Goal: Task Accomplishment & Management: Manage account settings

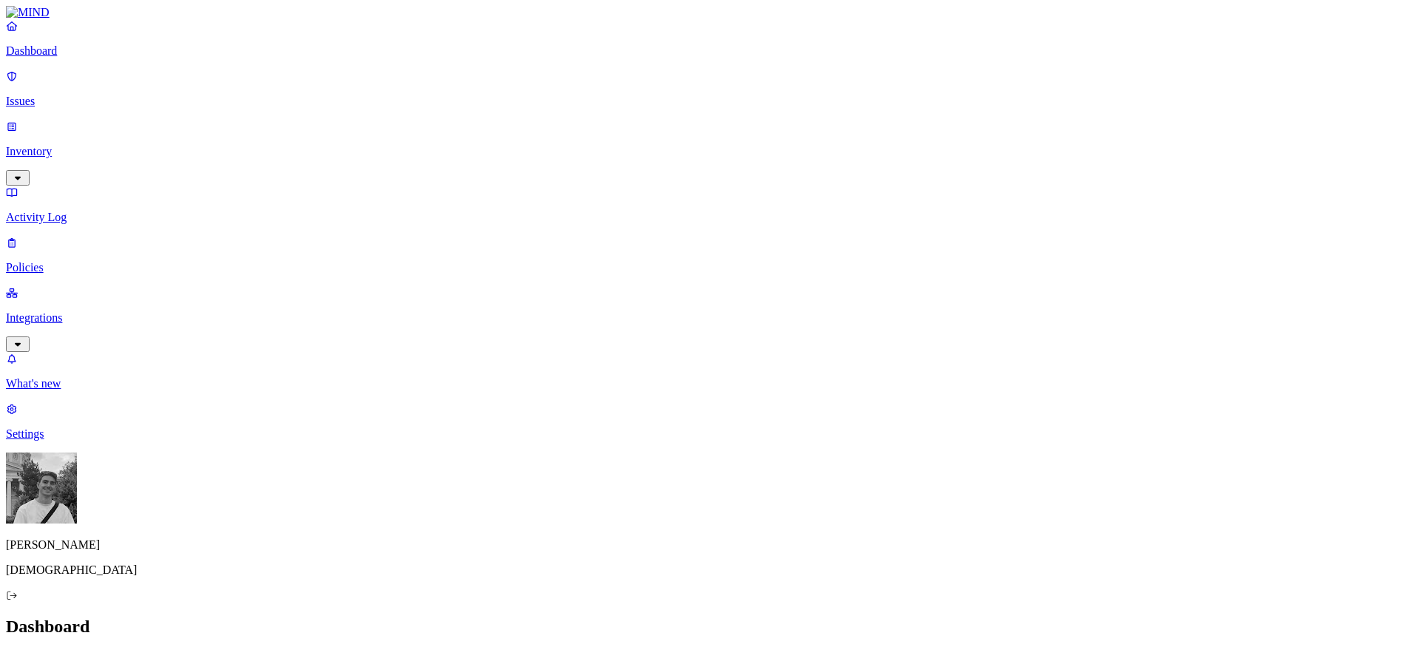
click at [75, 226] on nav "Dashboard Issues Inventory Activity Log Policies Integrations What's new 1 Sett…" at bounding box center [710, 230] width 1408 height 422
click at [75, 311] on p "Integrations" at bounding box center [710, 317] width 1408 height 13
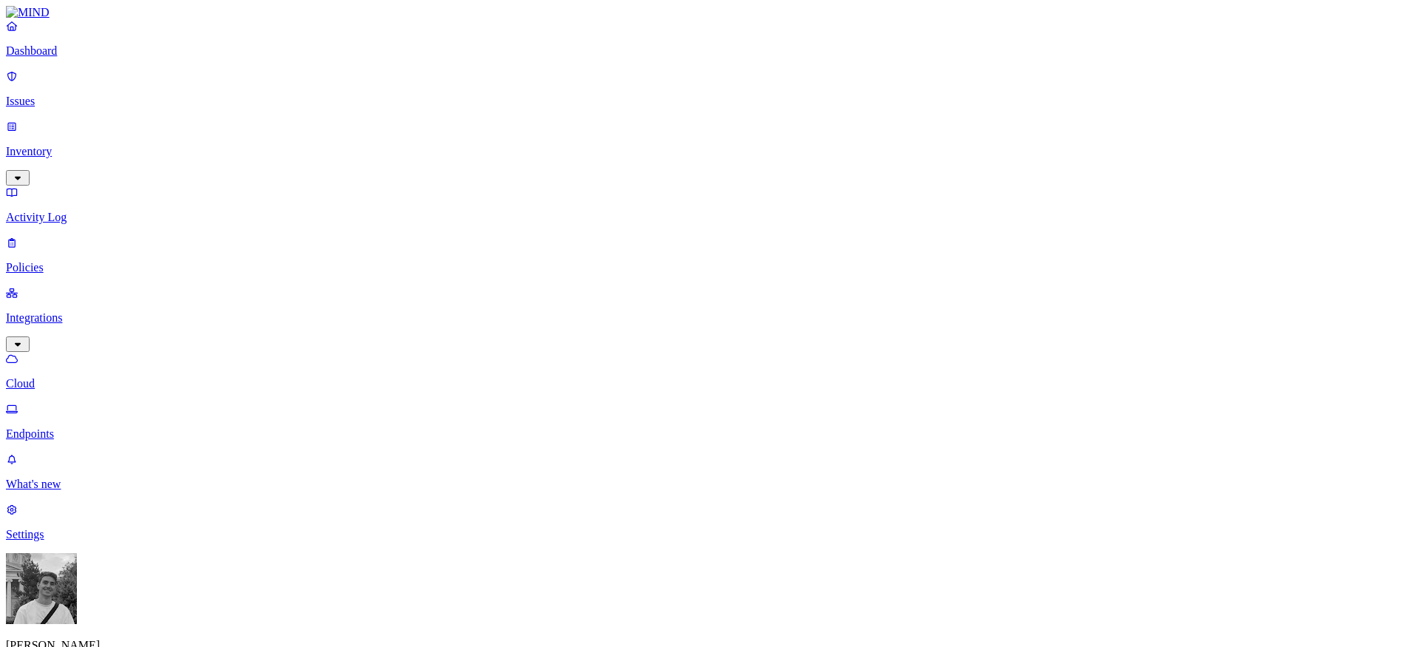
click at [48, 541] on nav "Dashboard Issues Inventory Activity Log Policies Integrations Cloud Endpoints W…" at bounding box center [710, 280] width 1408 height 522
click at [48, 541] on link "Settings" at bounding box center [710, 522] width 1408 height 38
